Goal: Leave review/rating: Leave review/rating

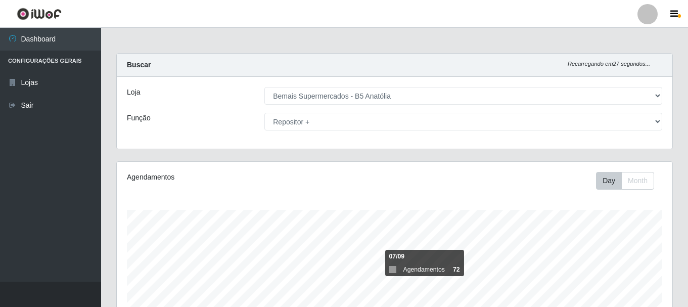
select select "405"
select select "82"
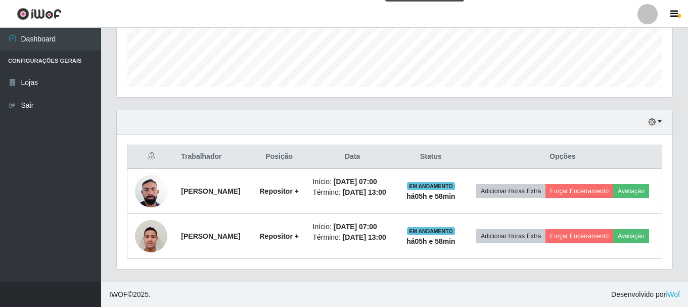
scroll to position [210, 556]
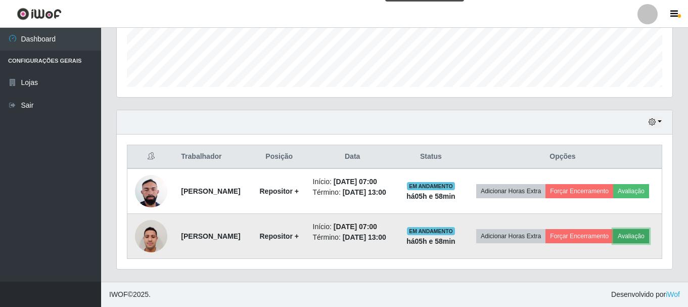
click at [643, 233] on button "Avaliação" at bounding box center [631, 236] width 36 height 14
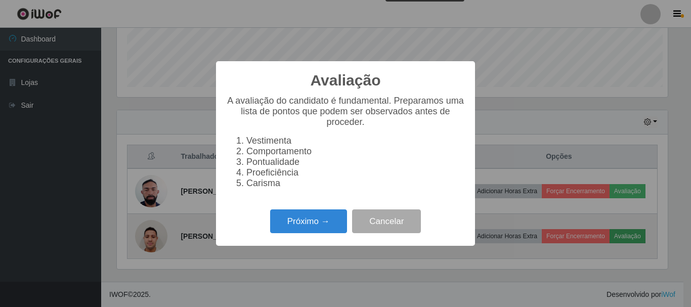
scroll to position [210, 551]
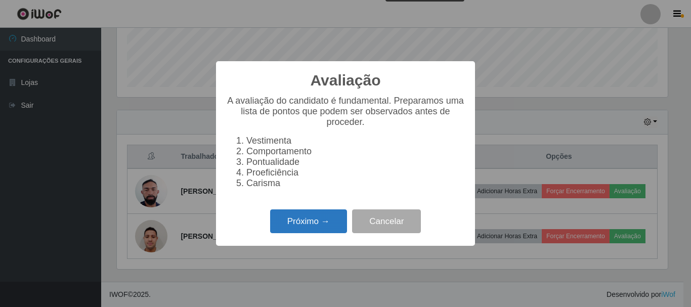
click at [314, 221] on button "Próximo →" at bounding box center [308, 221] width 77 height 24
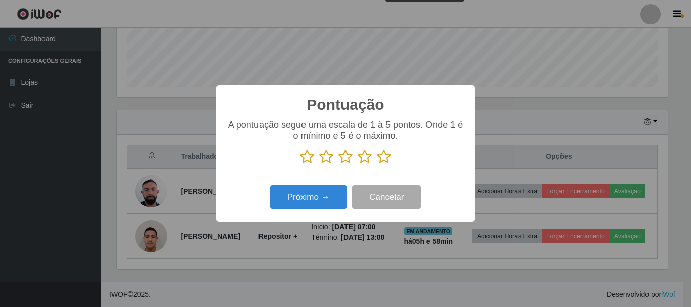
scroll to position [505448, 505108]
click at [387, 158] on icon at bounding box center [384, 156] width 14 height 15
click at [377, 164] on input "radio" at bounding box center [377, 164] width 0 height 0
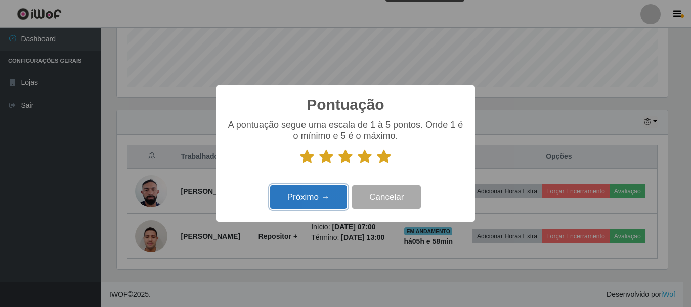
click at [284, 200] on button "Próximo →" at bounding box center [308, 197] width 77 height 24
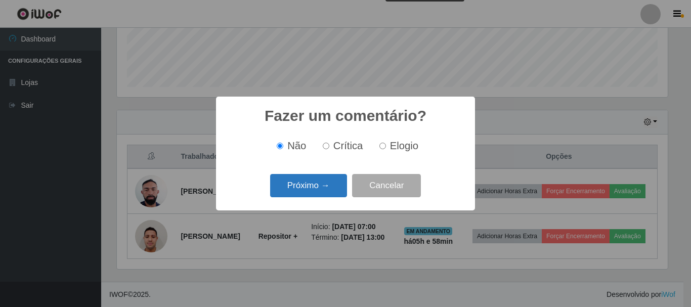
click at [316, 191] on button "Próximo →" at bounding box center [308, 186] width 77 height 24
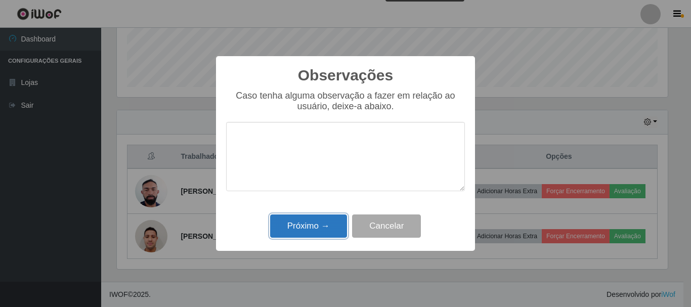
click at [311, 216] on button "Próximo →" at bounding box center [308, 226] width 77 height 24
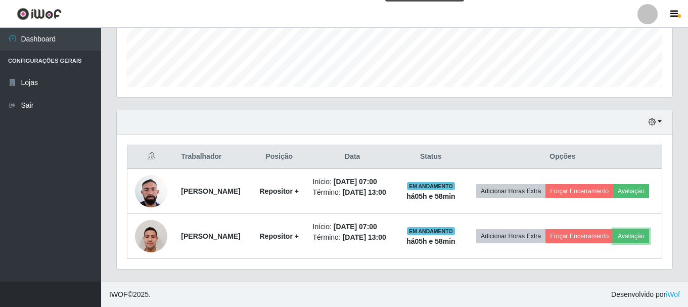
scroll to position [210, 556]
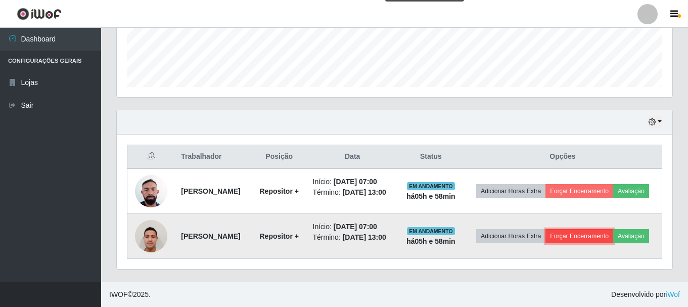
click at [584, 238] on button "Forçar Encerramento" at bounding box center [580, 236] width 68 height 14
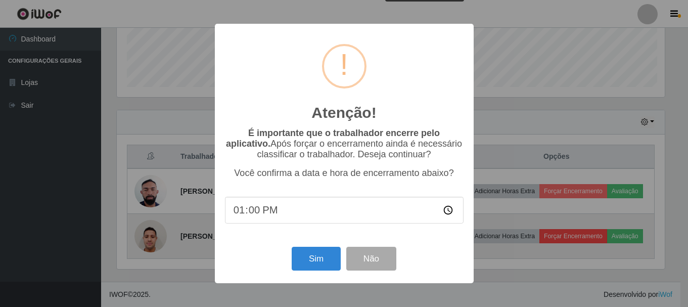
scroll to position [210, 551]
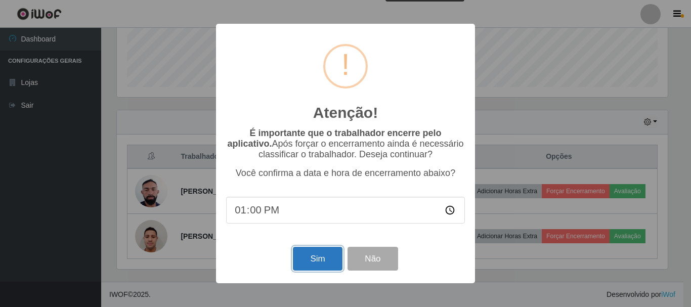
click at [341, 256] on button "Sim" at bounding box center [317, 259] width 49 height 24
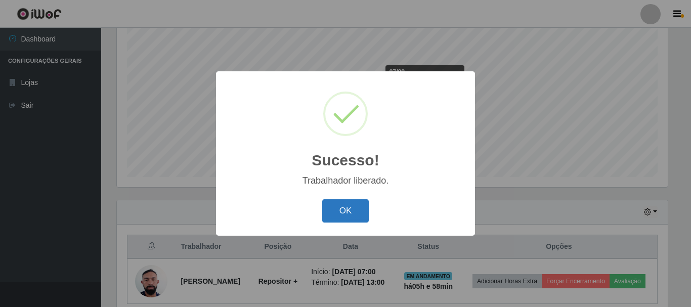
click at [347, 213] on button "OK" at bounding box center [345, 211] width 47 height 24
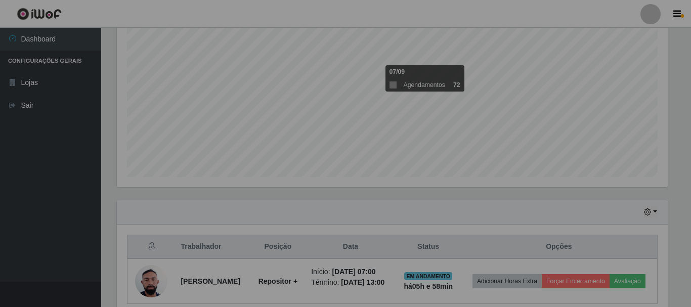
scroll to position [210, 556]
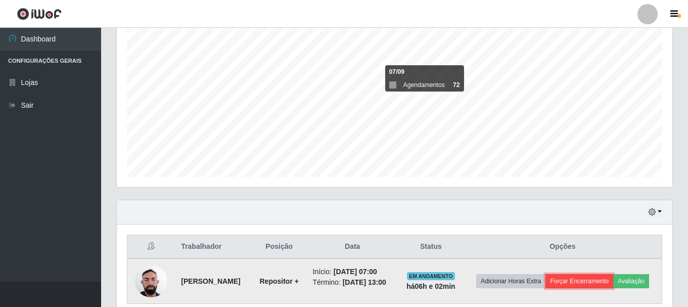
click at [601, 278] on button "Forçar Encerramento" at bounding box center [580, 281] width 68 height 14
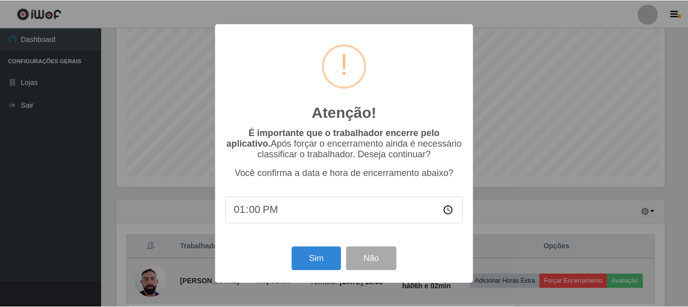
scroll to position [210, 551]
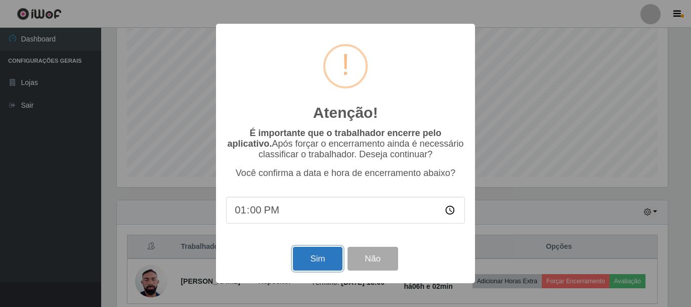
click at [317, 256] on button "Sim" at bounding box center [317, 259] width 49 height 24
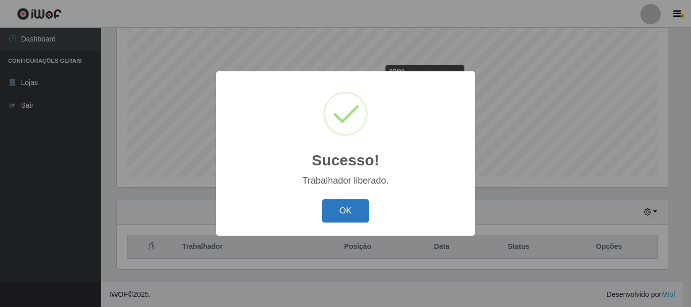
click at [355, 214] on button "OK" at bounding box center [345, 211] width 47 height 24
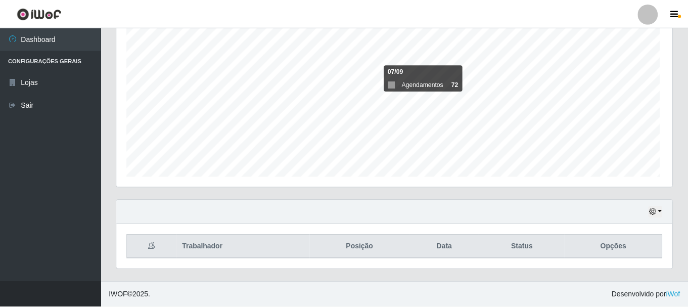
scroll to position [210, 556]
